Goal: Find contact information: Find contact information

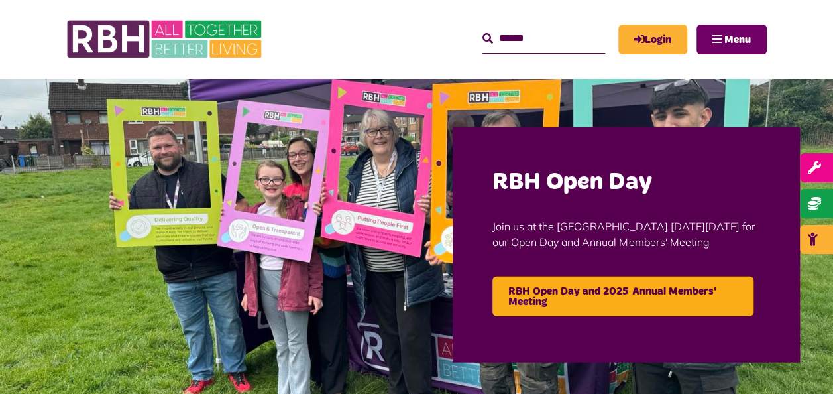
click at [717, 44] on button "Menu" at bounding box center [731, 40] width 70 height 30
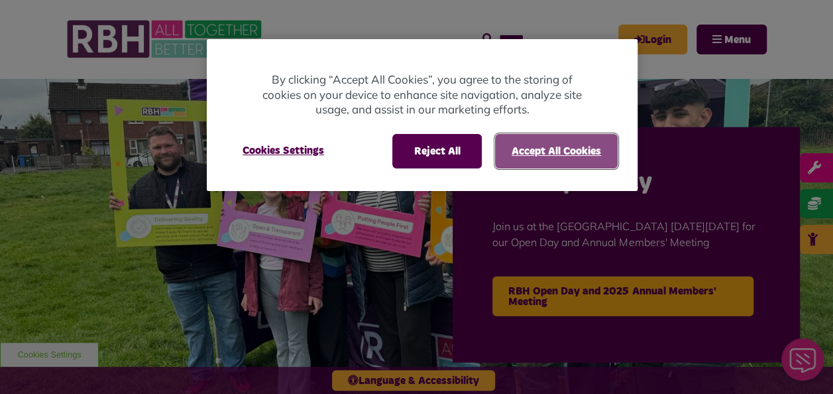
click at [555, 160] on button "Accept All Cookies" at bounding box center [556, 151] width 123 height 34
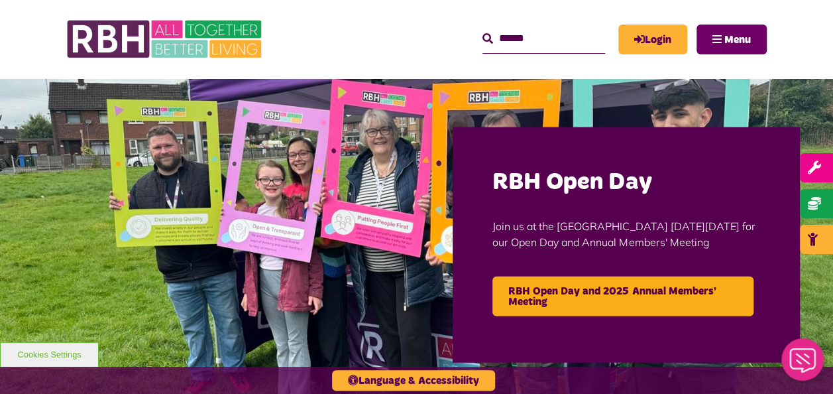
click at [723, 35] on button "Menu" at bounding box center [731, 40] width 70 height 30
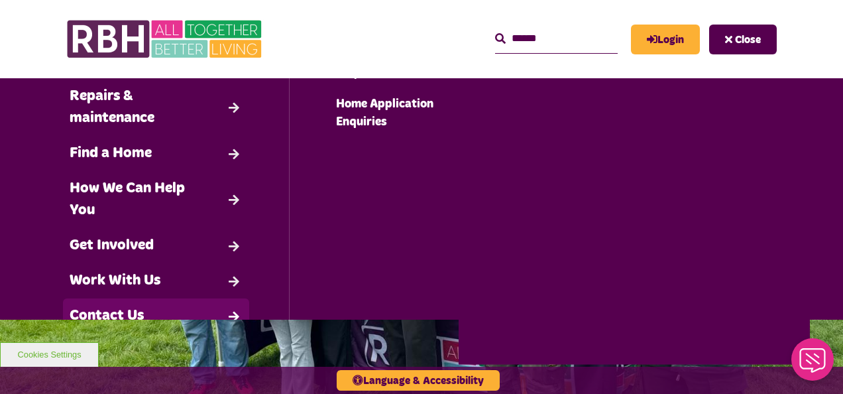
scroll to position [121, 0]
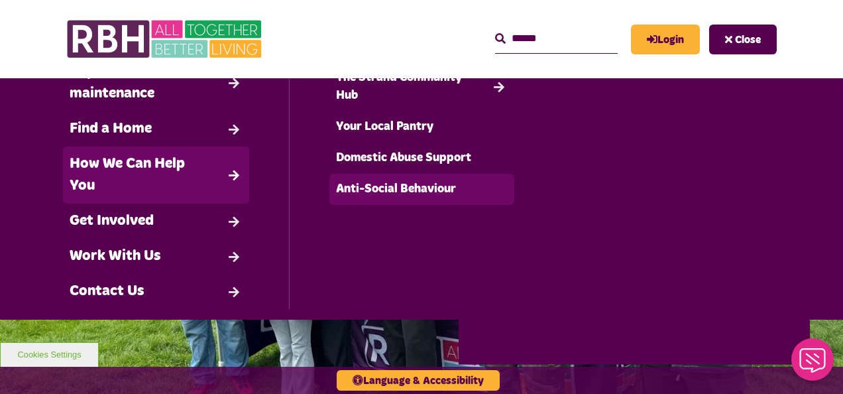
click at [387, 203] on link "Anti-Social Behaviour" at bounding box center [422, 189] width 186 height 31
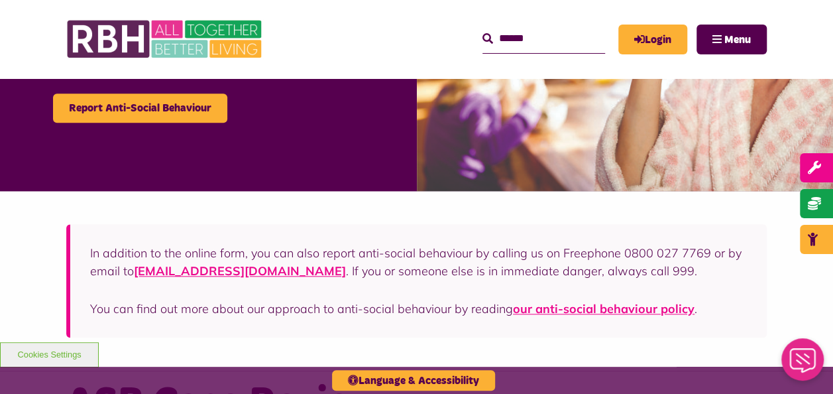
scroll to position [594, 0]
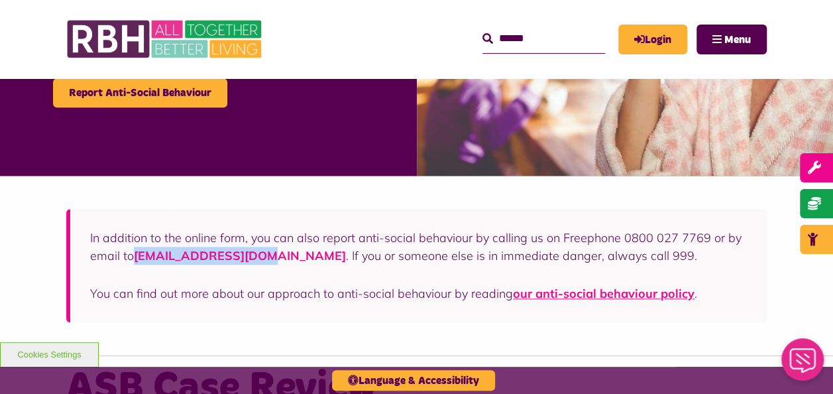
drag, startPoint x: 133, startPoint y: 254, endPoint x: 256, endPoint y: 256, distance: 122.6
click at [256, 256] on p "In addition to the online form, you can also report anti-social behaviour by ca…" at bounding box center [418, 247] width 657 height 36
copy p "[EMAIL_ADDRESS][DOMAIN_NAME]"
